Goal: Task Accomplishment & Management: Use online tool/utility

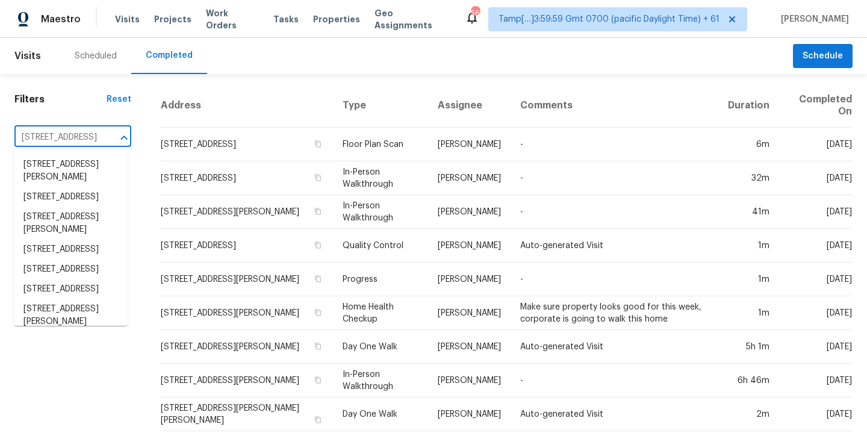
scroll to position [0, 143]
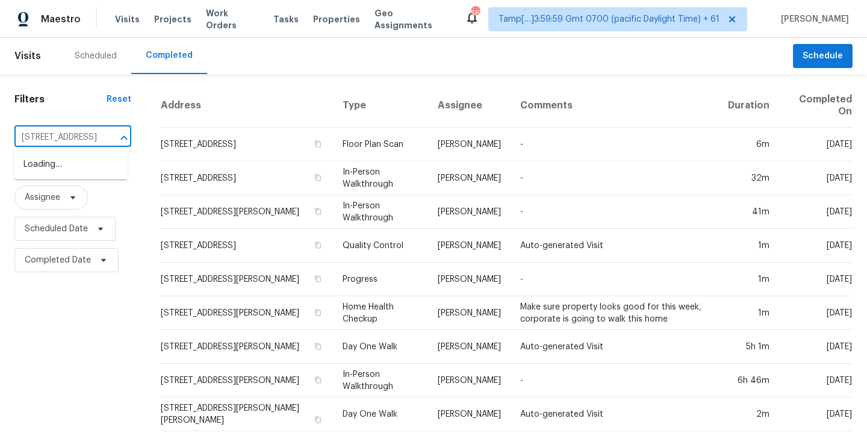
click at [30, 138] on input "[STREET_ADDRESS]" at bounding box center [55, 137] width 83 height 19
type input "[STREET_ADDRESS]"
click at [66, 175] on li "[STREET_ADDRESS]" at bounding box center [71, 165] width 114 height 20
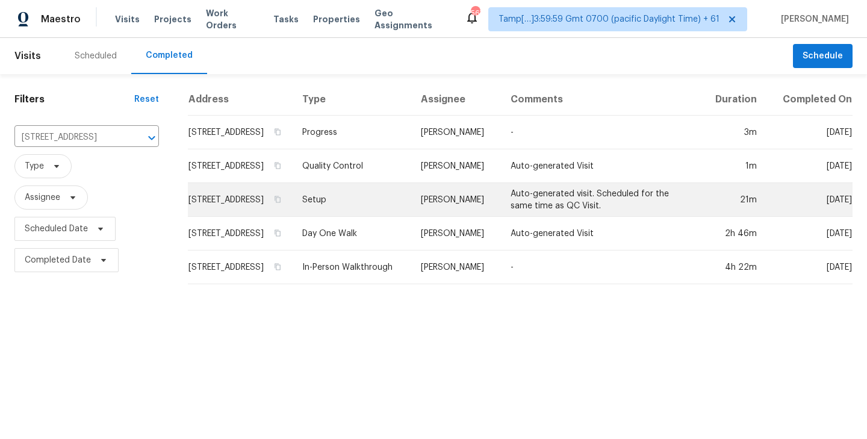
click at [250, 212] on td "[STREET_ADDRESS]" at bounding box center [240, 200] width 105 height 34
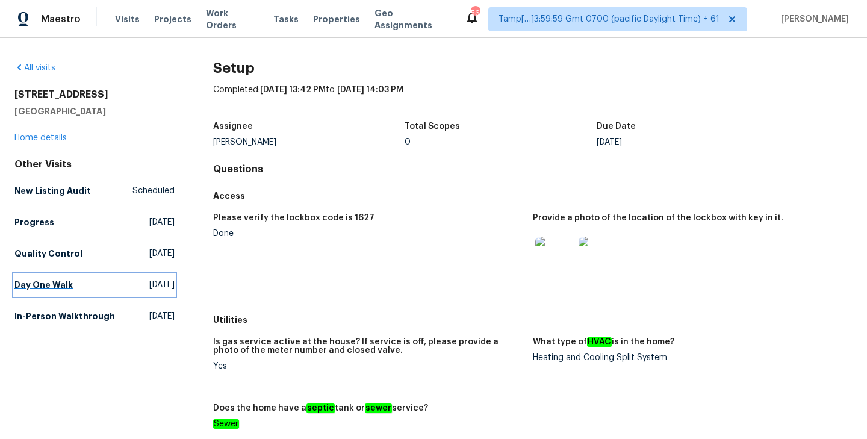
click at [39, 285] on h5 "Day One Walk" at bounding box center [43, 285] width 58 height 12
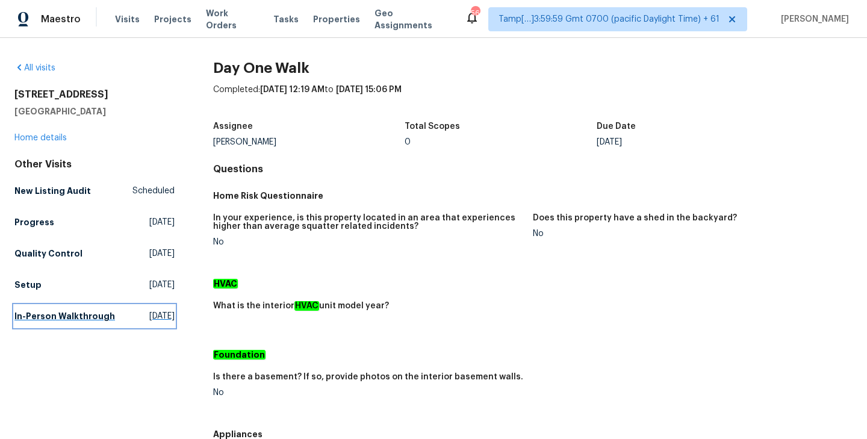
click at [36, 315] on h5 "In-Person Walkthrough" at bounding box center [64, 316] width 101 height 12
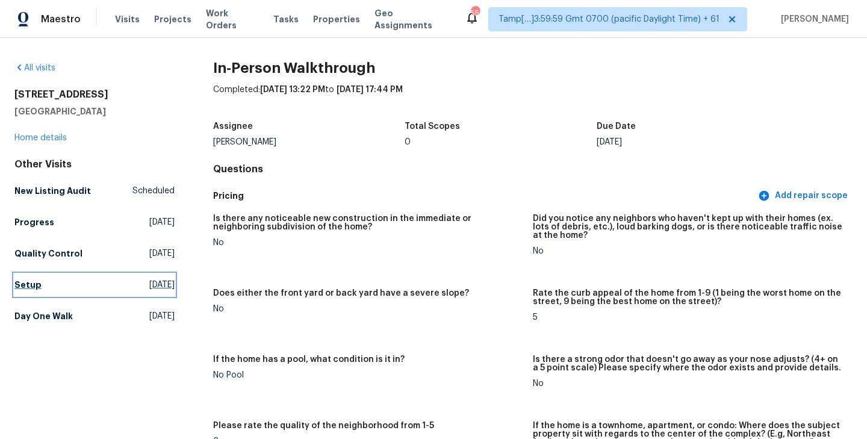
click at [23, 283] on h5 "Setup" at bounding box center [27, 285] width 27 height 12
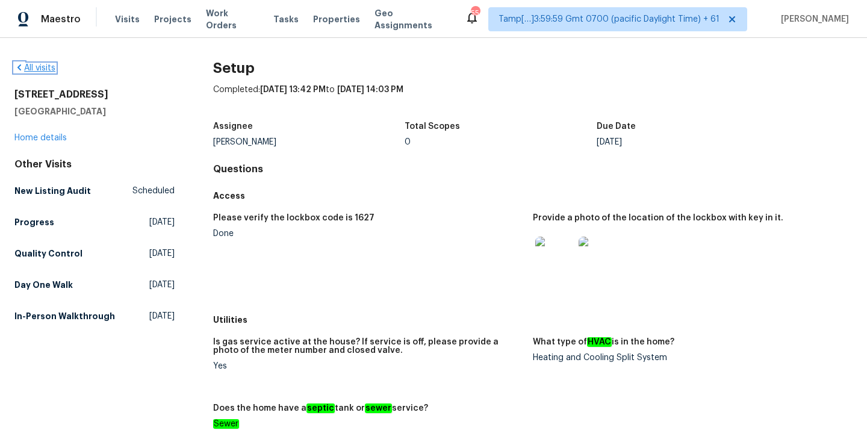
click at [37, 66] on link "All visits" at bounding box center [34, 68] width 41 height 8
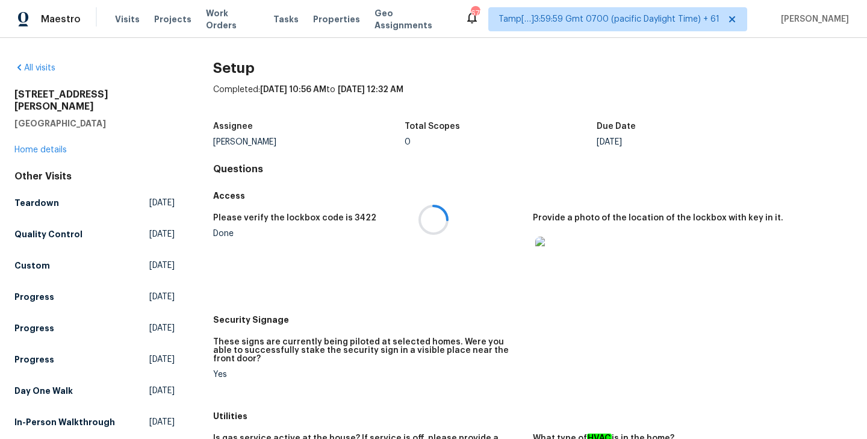
click at [267, 17] on div at bounding box center [433, 219] width 867 height 439
click at [273, 20] on span "Tasks" at bounding box center [285, 19] width 25 height 8
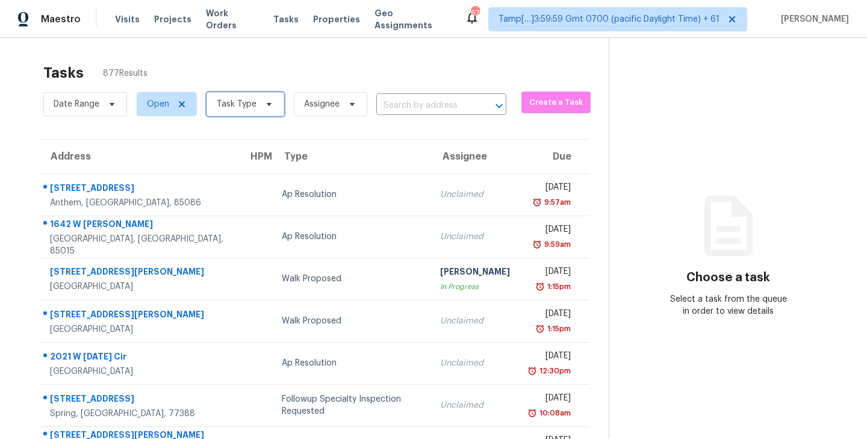
click at [271, 102] on icon at bounding box center [269, 104] width 10 height 10
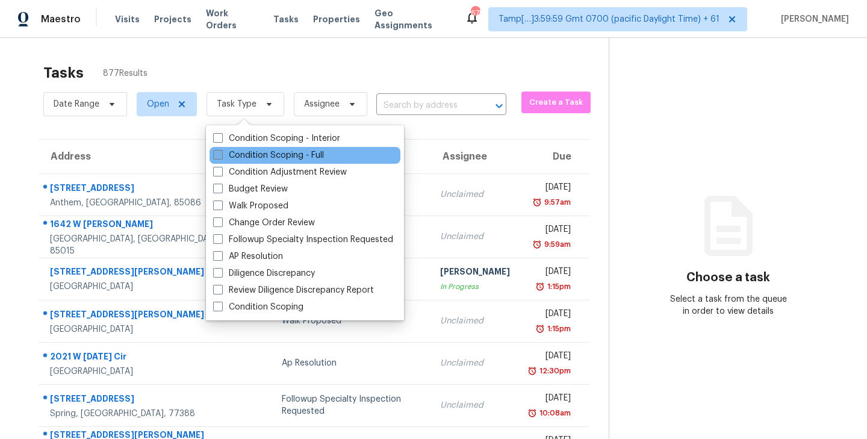
click at [217, 157] on span at bounding box center [218, 155] width 10 height 10
click at [217, 157] on input "Condition Scoping - Full" at bounding box center [217, 153] width 8 height 8
checkbox input "true"
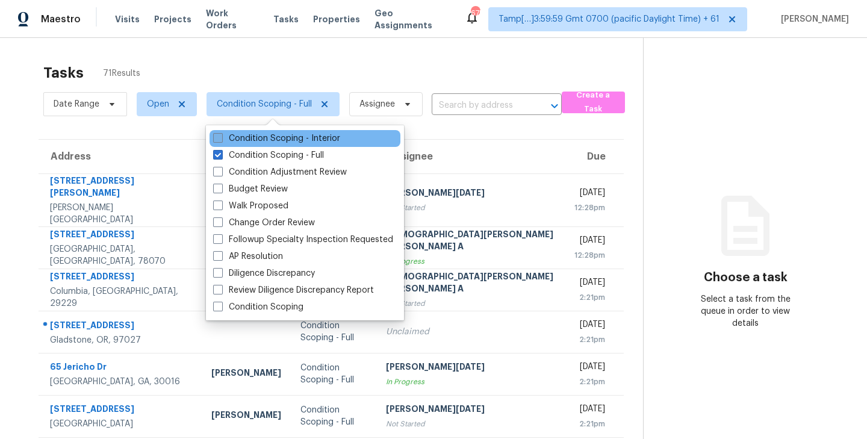
click at [219, 137] on span at bounding box center [218, 138] width 10 height 10
click at [219, 137] on input "Condition Scoping - Interior" at bounding box center [217, 136] width 8 height 8
checkbox input "true"
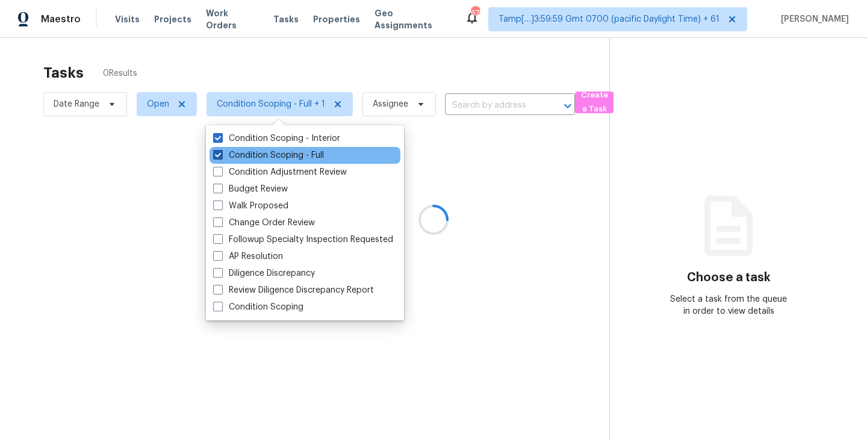
click at [220, 154] on span at bounding box center [218, 155] width 10 height 10
click at [220, 154] on input "Condition Scoping - Full" at bounding box center [217, 153] width 8 height 8
checkbox input "false"
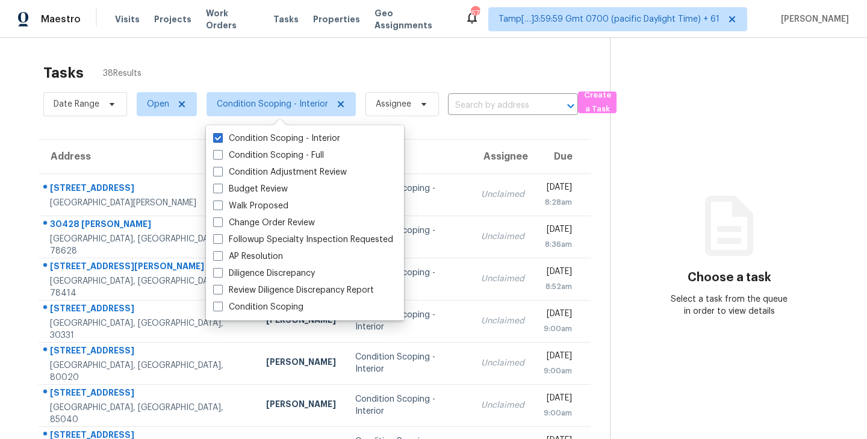
click at [303, 49] on div "Tasks 38 Results Date Range Open Condition Scoping - Interior Assignee ​ Create…" at bounding box center [433, 332] width 867 height 589
